Goal: Task Accomplishment & Management: Complete application form

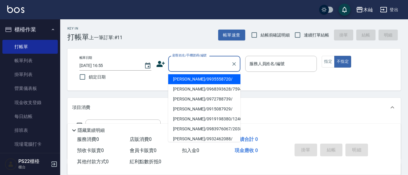
click at [216, 63] on input "顧客姓名/手機號碼/編號" at bounding box center [200, 63] width 58 height 11
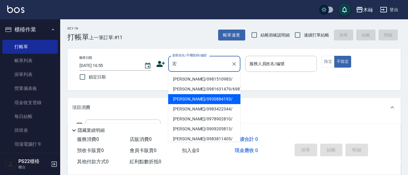
click at [216, 99] on li "[PERSON_NAME]/0930884193/" at bounding box center [204, 99] width 72 height 10
type input "[PERSON_NAME]/0930884193/"
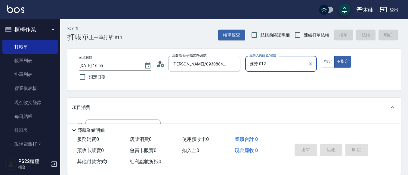
type input "雅芳-012"
click at [323, 65] on button "指定" at bounding box center [328, 62] width 13 height 12
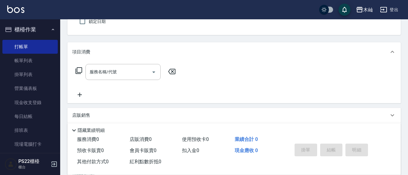
scroll to position [60, 0]
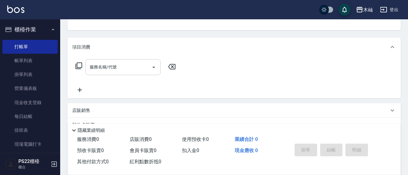
click at [126, 65] on input "服務名稱/代號" at bounding box center [118, 67] width 61 height 11
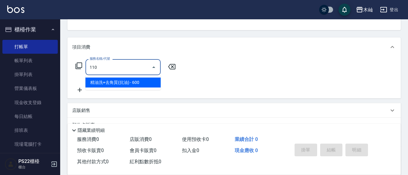
type input "精油洗+去角質(抗油)(110)"
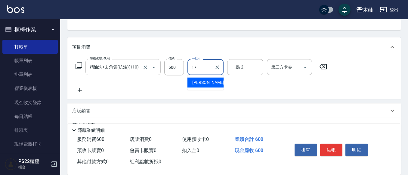
type input "[PERSON_NAME]-17"
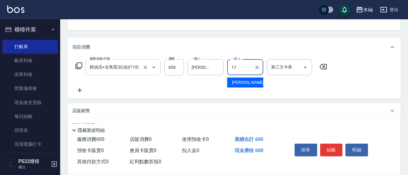
type input "[PERSON_NAME]-17"
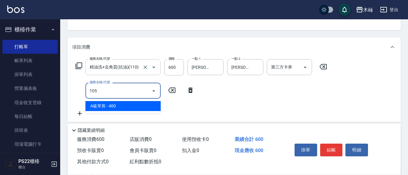
type input "A級單剪(105)"
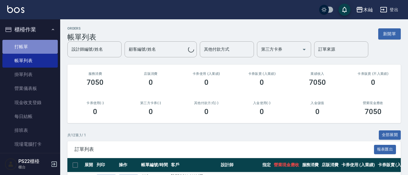
click at [50, 46] on link "打帳單" at bounding box center [29, 47] width 55 height 14
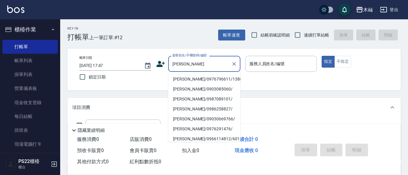
click at [218, 80] on li "[PERSON_NAME]/0976796611/1388" at bounding box center [204, 79] width 72 height 10
type input "[PERSON_NAME]/0976796611/1388"
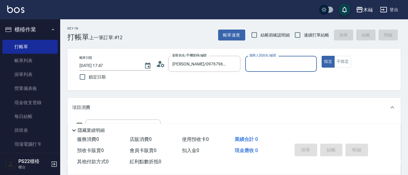
type input "雅芳-012"
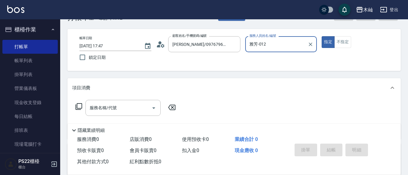
scroll to position [30, 0]
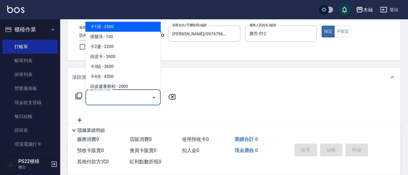
click at [134, 99] on input "服務名稱/代號" at bounding box center [118, 97] width 61 height 11
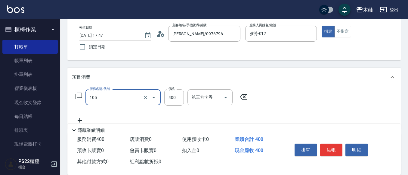
type input "A級單剪(105)"
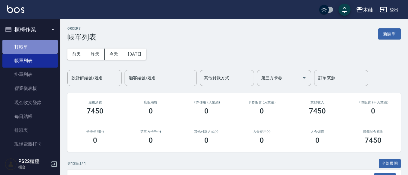
click at [42, 47] on link "打帳單" at bounding box center [29, 47] width 55 height 14
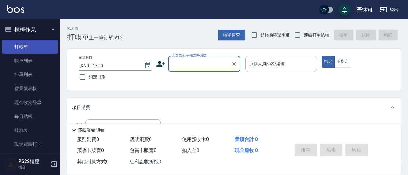
scroll to position [30, 0]
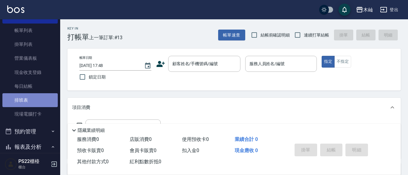
click at [38, 97] on link "排班表" at bounding box center [29, 100] width 55 height 14
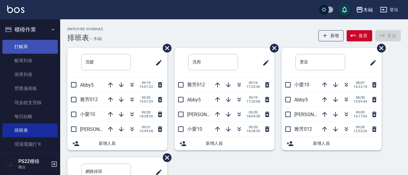
click at [7, 41] on link "打帳單" at bounding box center [29, 47] width 55 height 14
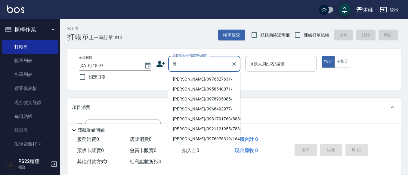
click at [190, 81] on li "[PERSON_NAME]/0976527631/" at bounding box center [204, 79] width 72 height 10
type input "[PERSON_NAME]/0976527631/"
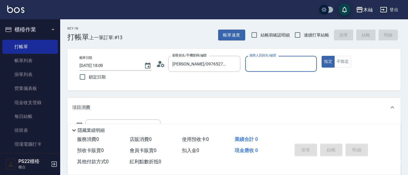
type input "小愛-10"
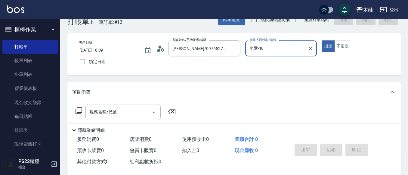
scroll to position [30, 0]
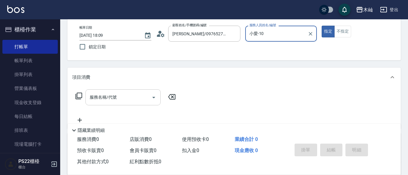
click at [123, 99] on input "服務名稱/代號" at bounding box center [118, 97] width 61 height 11
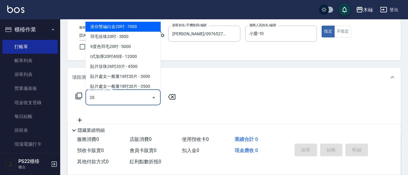
type input "2"
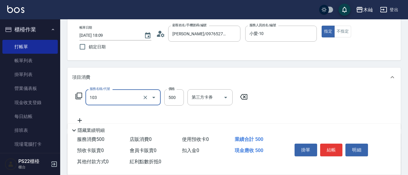
type input "B級洗剪(103)"
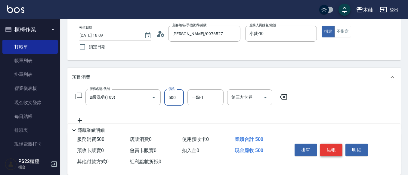
click at [328, 148] on button "結帳" at bounding box center [331, 149] width 23 height 13
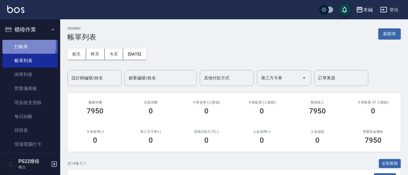
click at [9, 44] on link "打帳單" at bounding box center [29, 47] width 55 height 14
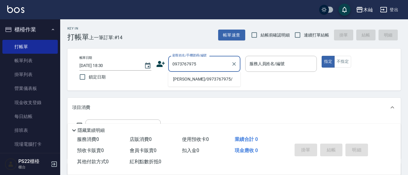
click at [211, 78] on li "[PERSON_NAME]/0973767975/" at bounding box center [204, 79] width 72 height 10
type input "[PERSON_NAME]/0973767975/"
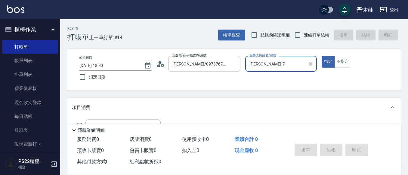
click at [258, 65] on input "[PERSON_NAME]-7" at bounding box center [277, 63] width 58 height 11
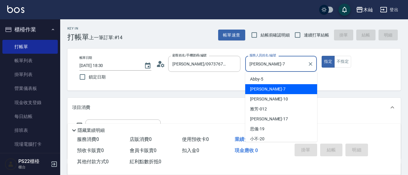
click at [258, 65] on input "[PERSON_NAME]-7" at bounding box center [277, 63] width 58 height 11
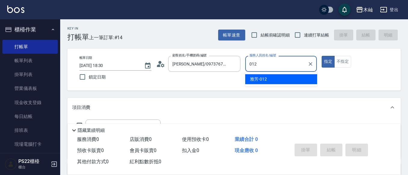
type input "012"
type button "true"
type input "雅芳-012"
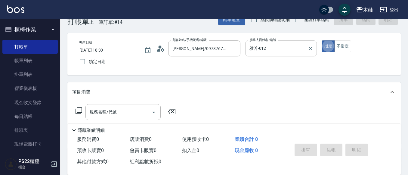
scroll to position [30, 0]
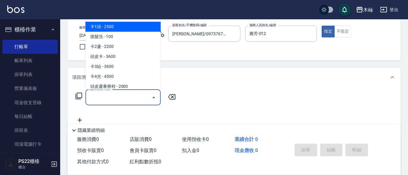
click at [139, 100] on input "服務名稱/代號" at bounding box center [118, 97] width 61 height 11
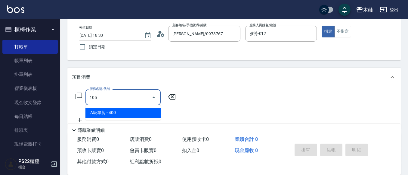
type input "A級單剪(105)"
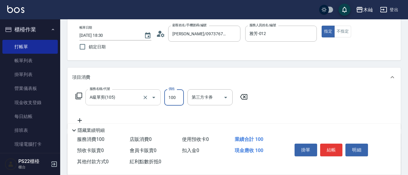
type input "100"
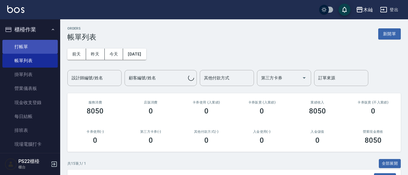
click at [42, 45] on link "打帳單" at bounding box center [29, 47] width 55 height 14
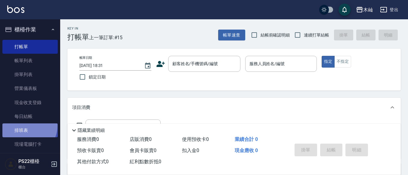
click at [27, 126] on link "排班表" at bounding box center [29, 130] width 55 height 14
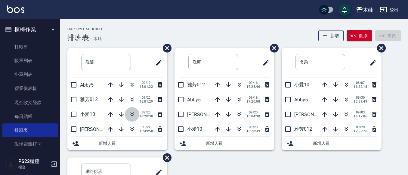
click at [131, 113] on icon "button" at bounding box center [132, 114] width 7 height 7
